Goal: Task Accomplishment & Management: Use online tool/utility

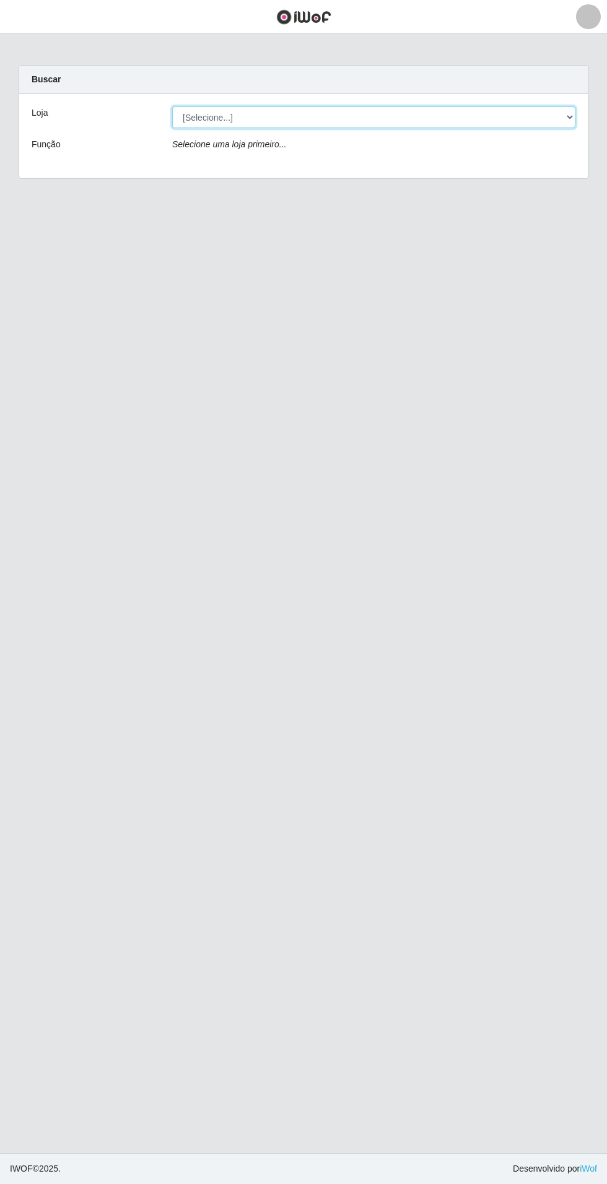
click at [530, 115] on select "[Selecione...] Atacado Vem - Loja 31 [GEOGRAPHIC_DATA]" at bounding box center [373, 117] width 403 height 22
select select "437"
click at [172, 106] on select "[Selecione...] Atacado Vem - Loja 31 [GEOGRAPHIC_DATA]" at bounding box center [373, 117] width 403 height 22
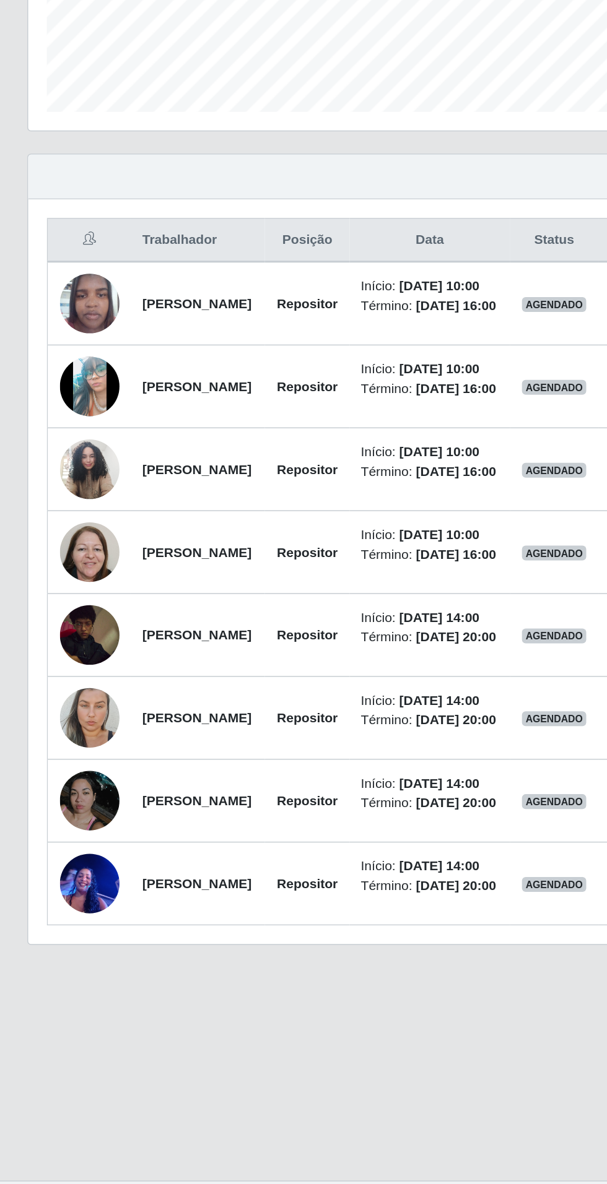
click at [62, 818] on td at bounding box center [60, 790] width 56 height 55
click at [67, 815] on img at bounding box center [60, 791] width 40 height 50
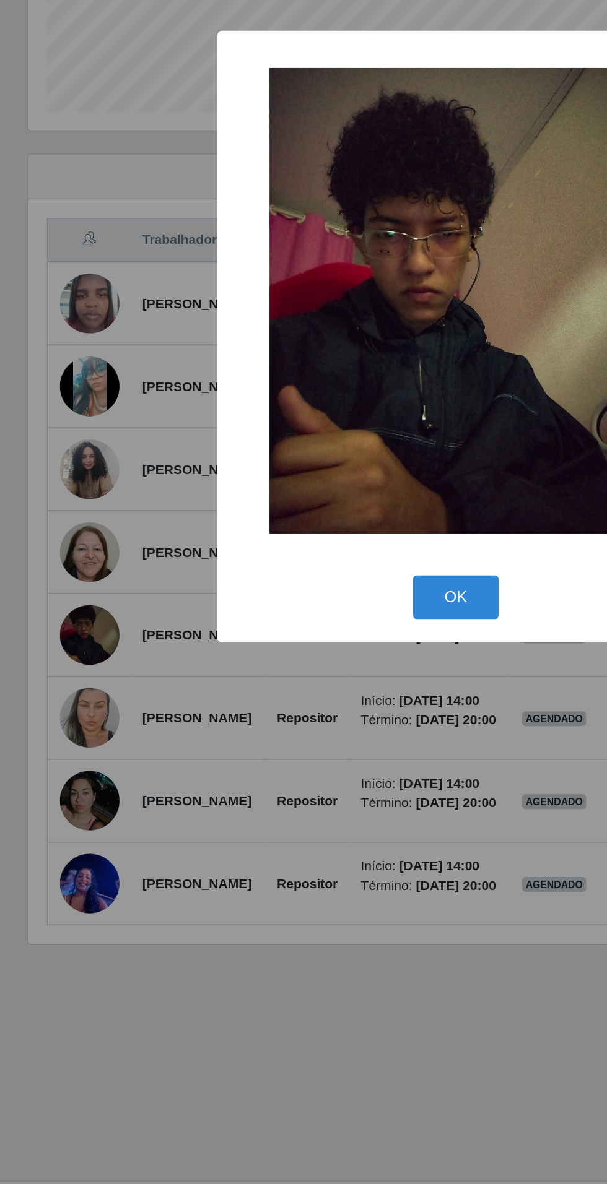
click at [166, 886] on div "× OK Cancel" at bounding box center [303, 592] width 607 height 1184
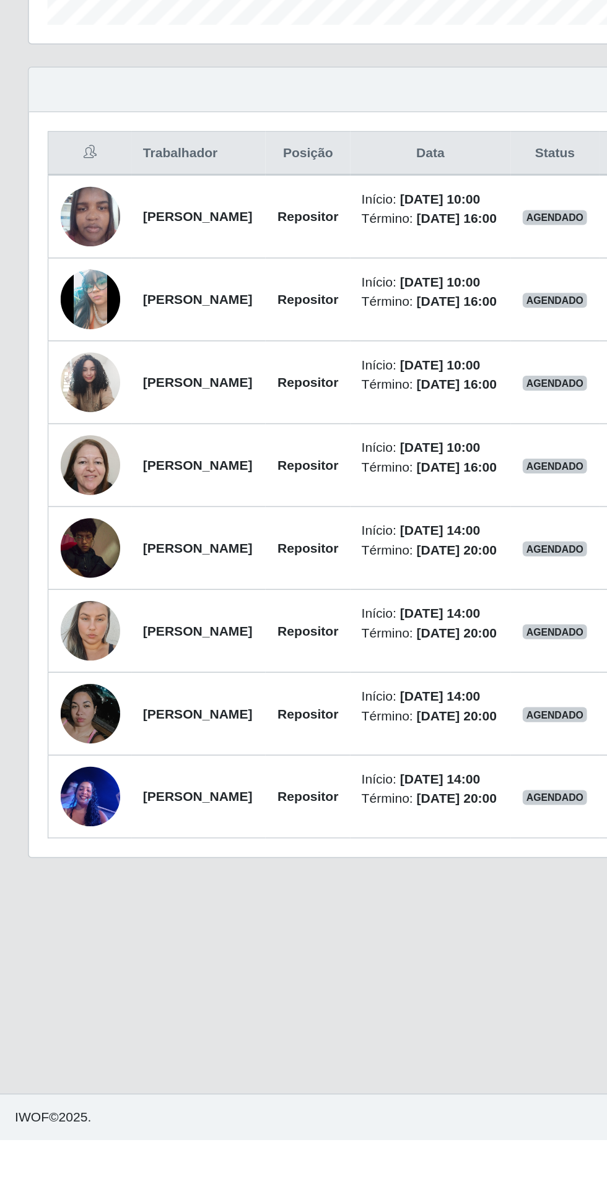
click at [72, 878] on img at bounding box center [60, 845] width 40 height 65
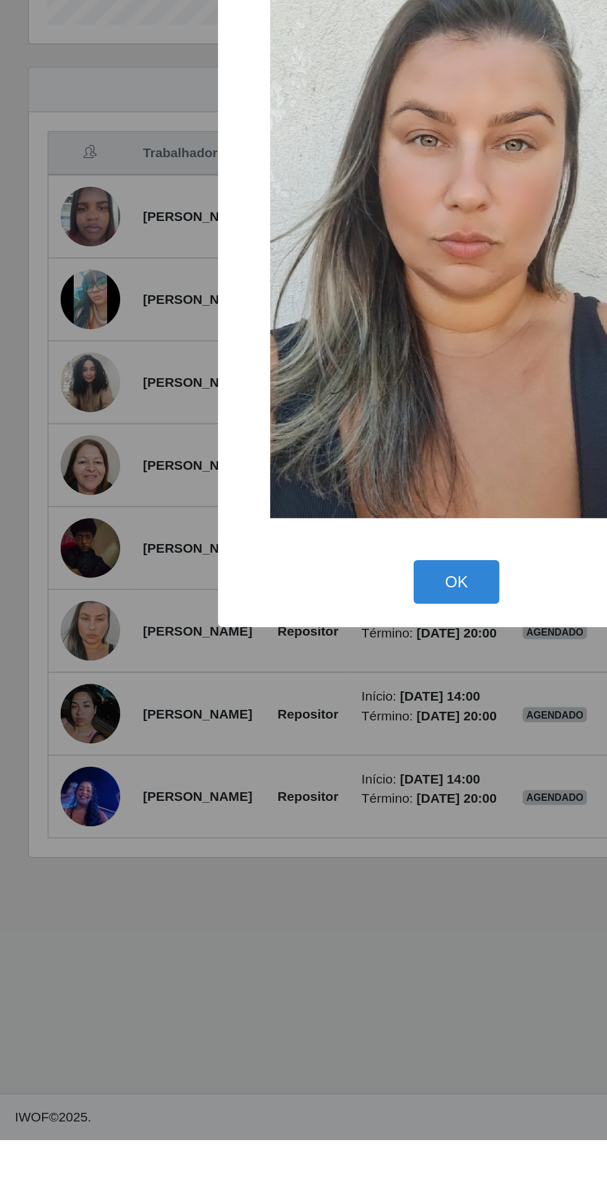
click at [66, 992] on div "× OK Cancel" at bounding box center [303, 592] width 607 height 1184
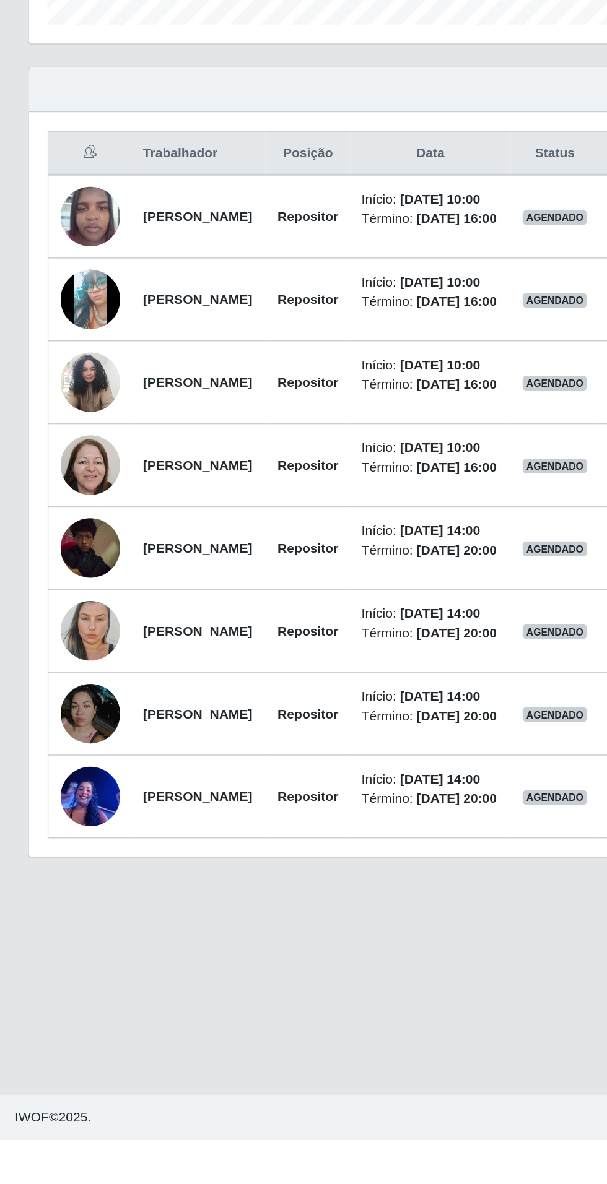
click at [75, 936] on img at bounding box center [60, 900] width 40 height 71
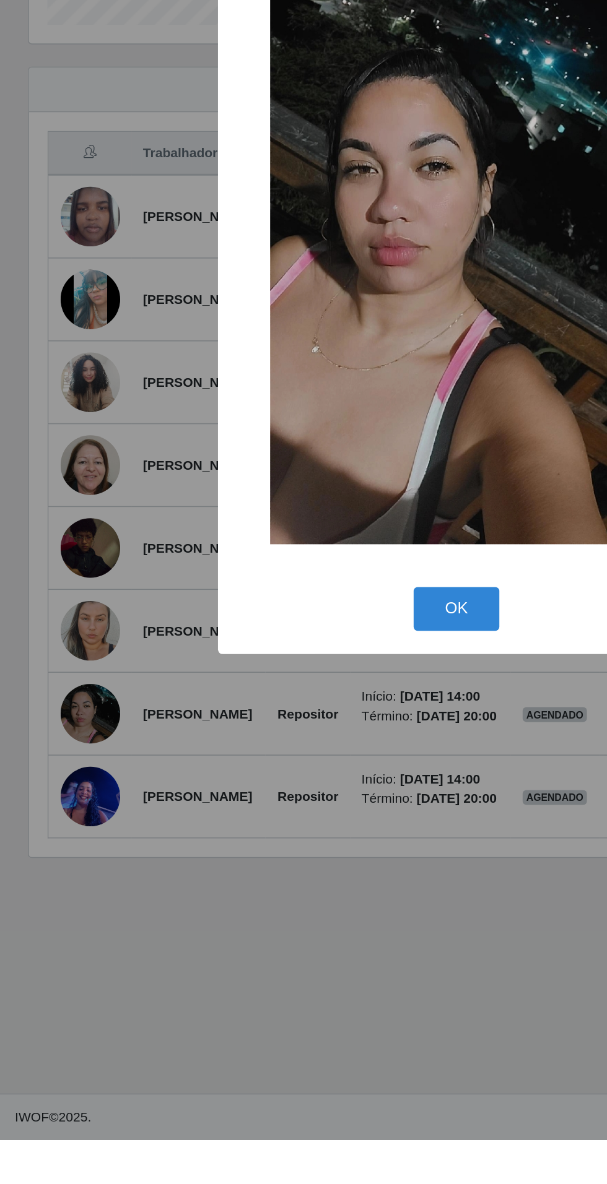
click at [64, 1042] on div "× OK Cancel" at bounding box center [303, 592] width 607 height 1184
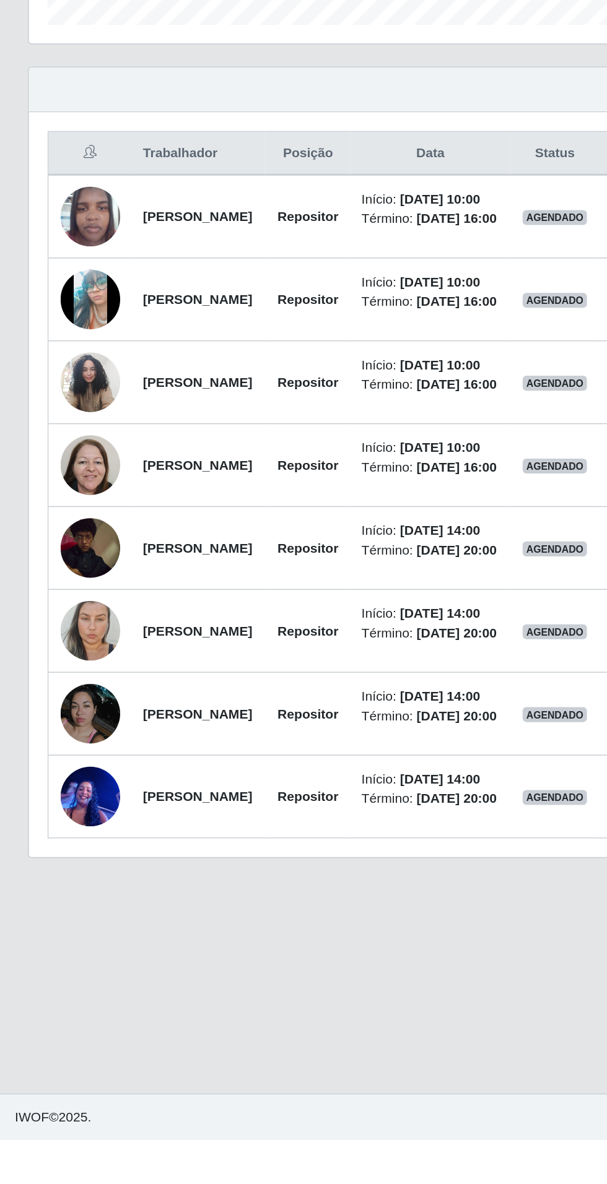
click at [45, 982] on img at bounding box center [60, 955] width 40 height 53
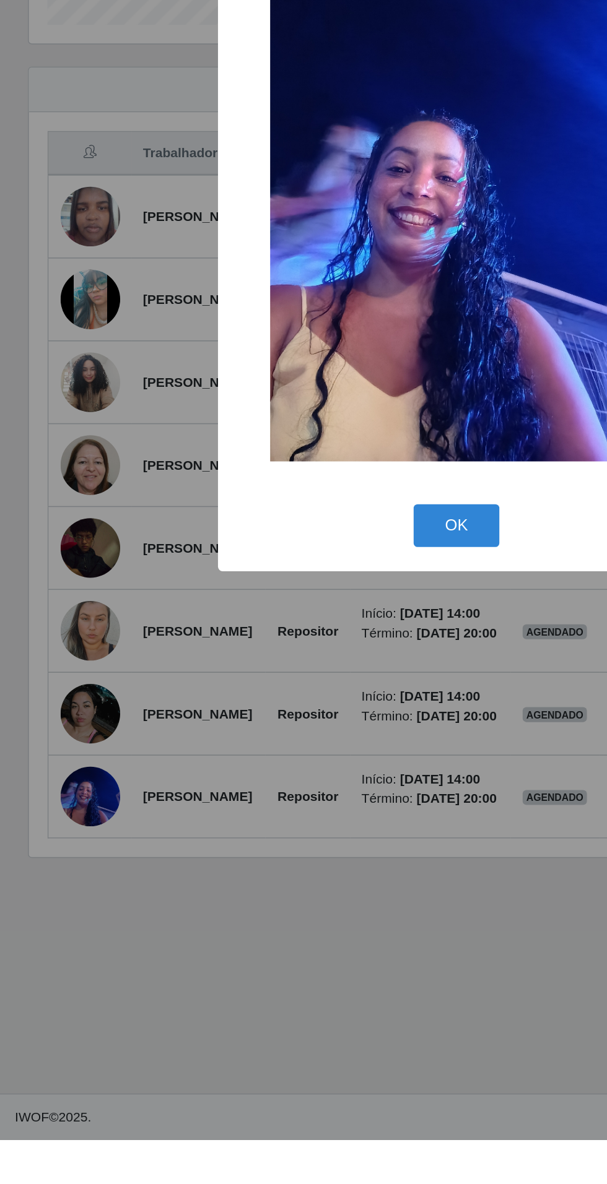
click at [155, 1012] on div "× OK Cancel" at bounding box center [303, 592] width 607 height 1184
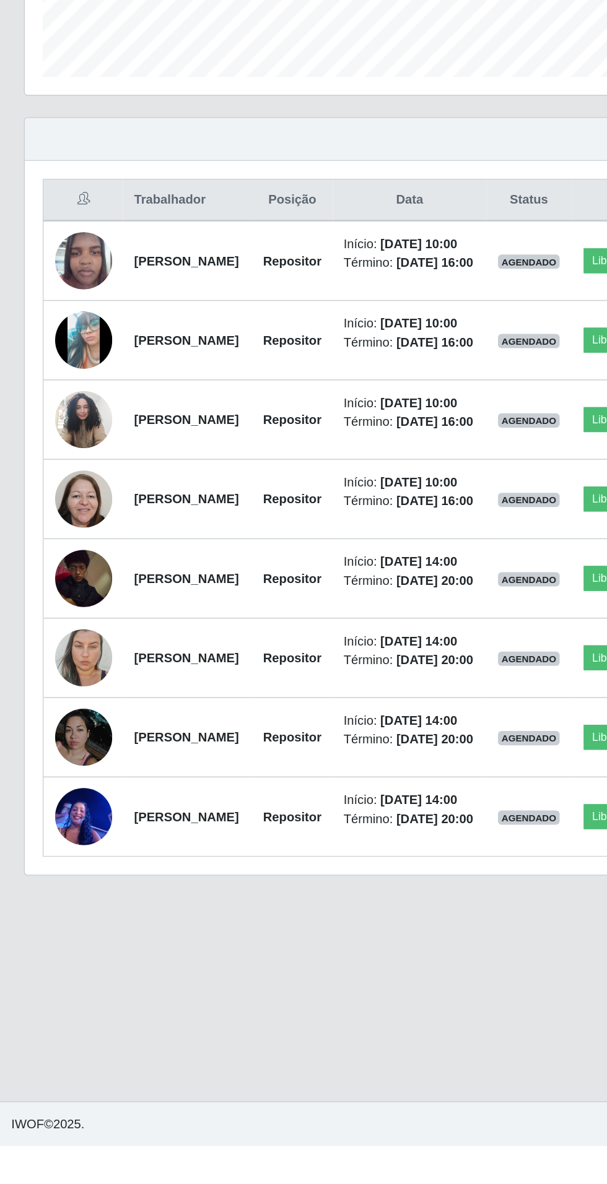
click at [45, 815] on img at bounding box center [60, 791] width 40 height 50
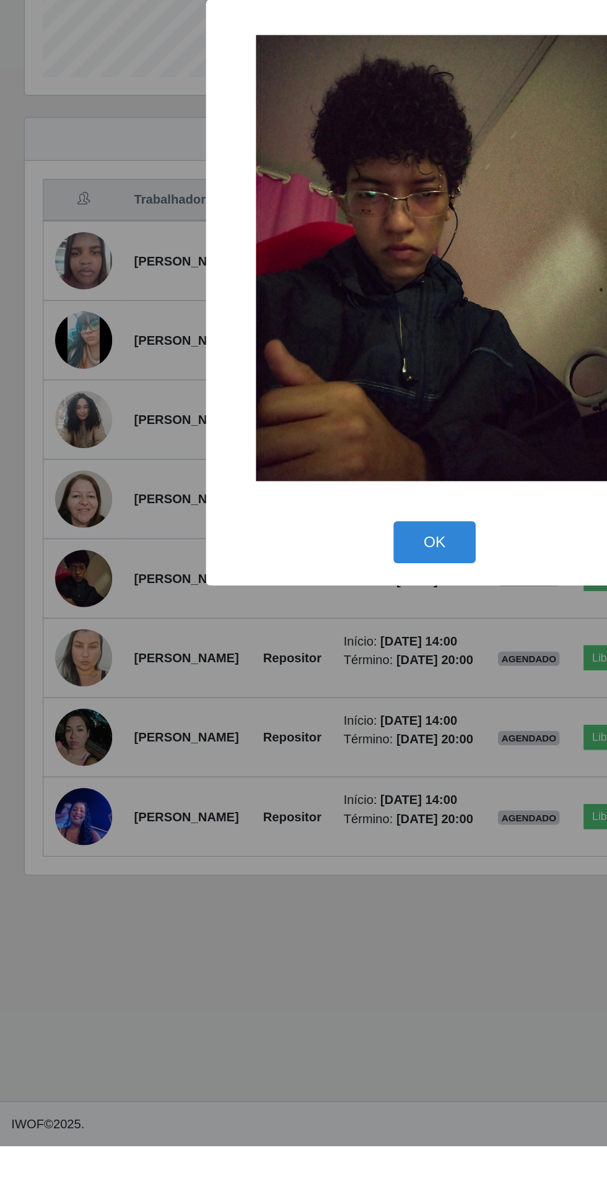
click at [309, 780] on button "OK" at bounding box center [304, 765] width 58 height 29
